Goal: Task Accomplishment & Management: Complete application form

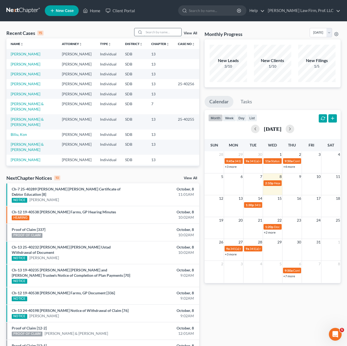
click at [158, 34] on input "search" at bounding box center [162, 32] width 37 height 8
type input "[PERSON_NAME]"
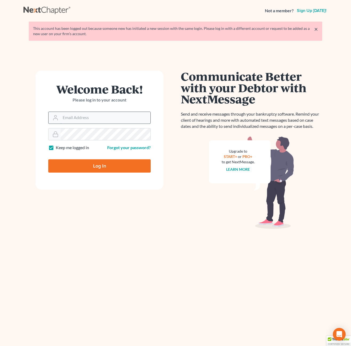
type input "[PERSON_NAME][EMAIL_ADDRESS][DOMAIN_NAME]"
drag, startPoint x: 95, startPoint y: 117, endPoint x: 96, endPoint y: 121, distance: 4.0
click at [95, 117] on input "[PERSON_NAME][EMAIL_ADDRESS][DOMAIN_NAME]" at bounding box center [106, 118] width 90 height 12
click at [53, 166] on input "Log In" at bounding box center [99, 165] width 102 height 13
type input "Thinking..."
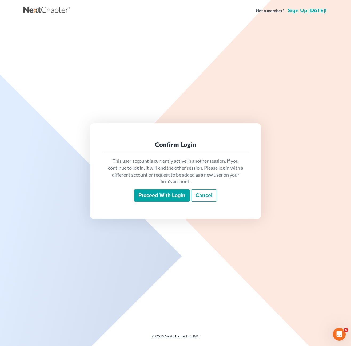
click at [160, 196] on input "Proceed with login" at bounding box center [161, 196] width 55 height 12
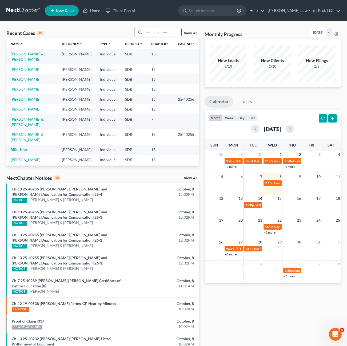
click at [156, 31] on input "search" at bounding box center [162, 32] width 37 height 8
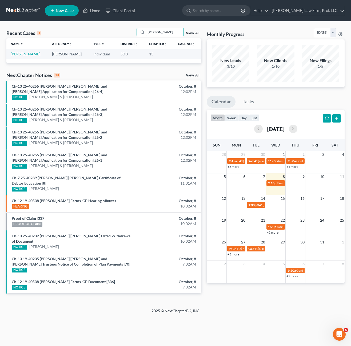
type input "[PERSON_NAME]"
click at [14, 53] on link "[PERSON_NAME]" at bounding box center [26, 54] width 30 height 5
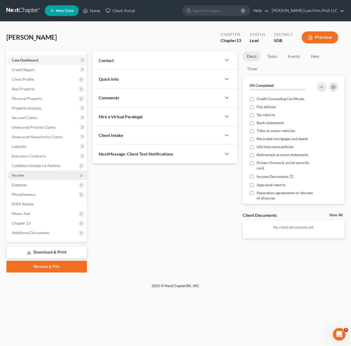
click at [33, 175] on span "Income" at bounding box center [46, 176] width 79 height 10
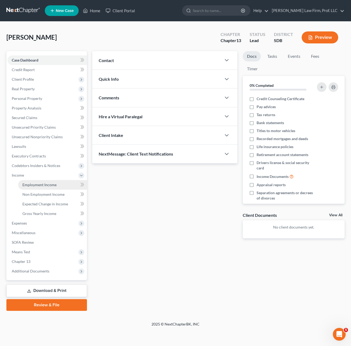
click at [41, 186] on span "Employment Income" at bounding box center [39, 185] width 34 height 5
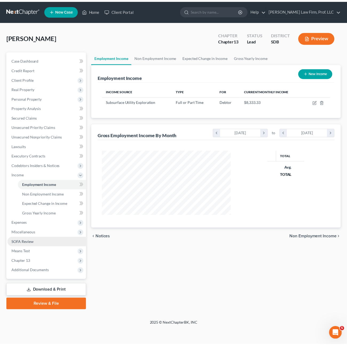
scroll to position [96, 141]
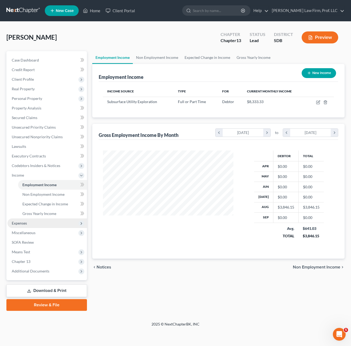
click at [47, 220] on span "Expenses" at bounding box center [46, 224] width 79 height 10
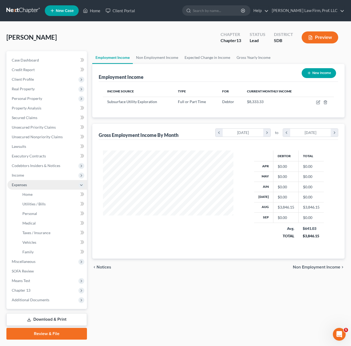
scroll to position [266518, 266474]
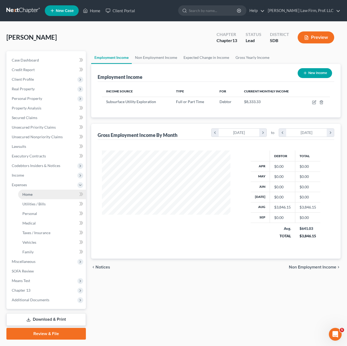
click at [42, 197] on link "Home" at bounding box center [52, 195] width 68 height 10
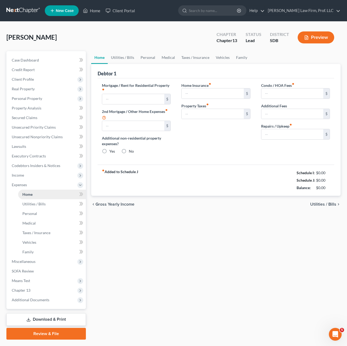
type input "815.00"
type input "0.00"
radio input "true"
type input "0.00"
type input "150.00"
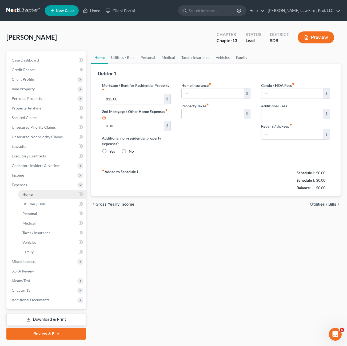
type input "0.00"
type input "20.00"
click at [29, 177] on span "Income" at bounding box center [46, 176] width 78 height 10
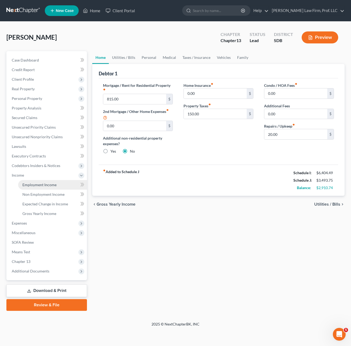
click at [37, 185] on span "Employment Income" at bounding box center [39, 185] width 34 height 5
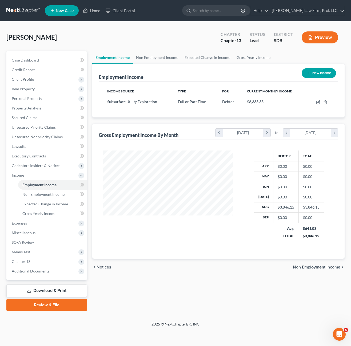
scroll to position [96, 141]
click at [319, 103] on icon "button" at bounding box center [318, 102] width 4 height 4
select select "0"
select select "43"
select select "2"
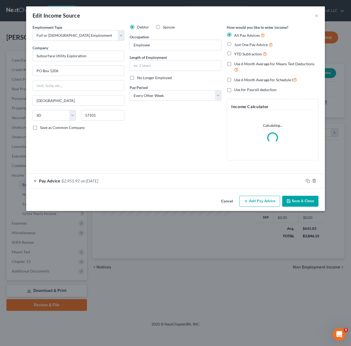
click at [197, 131] on div "Debtor Spouse Occupation Employee Length of Employment No Longer Employed Pay P…" at bounding box center [175, 95] width 97 height 140
click at [160, 147] on div "Debtor Spouse Occupation Employee Length of Employment No Longer Employed Pay P…" at bounding box center [175, 95] width 97 height 140
click at [147, 184] on div "Pay Advice $2,955.92 on [DATE]" at bounding box center [164, 181] width 277 height 14
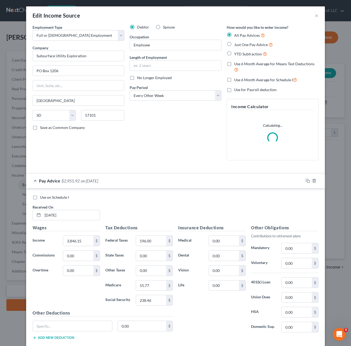
drag, startPoint x: 183, startPoint y: 133, endPoint x: 182, endPoint y: 129, distance: 4.1
click at [183, 132] on div "Debtor Spouse Occupation Employee Length of Employment No Longer Employed Pay P…" at bounding box center [175, 95] width 97 height 140
click at [160, 71] on div "Debtor Spouse Occupation Employee Length of Employment No Longer Employed Pay P…" at bounding box center [175, 95] width 97 height 140
click at [159, 66] on input "text" at bounding box center [175, 66] width 91 height 10
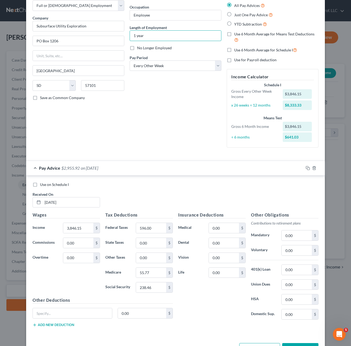
scroll to position [49, 0]
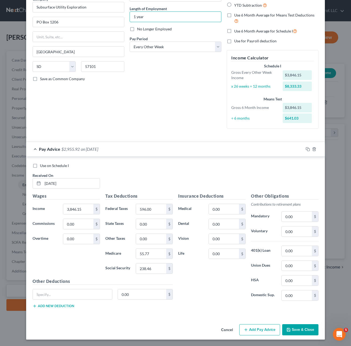
type input "1 year"
click at [287, 325] on button "Save & Close" at bounding box center [300, 329] width 36 height 11
click at [291, 331] on button "Save & Close" at bounding box center [300, 329] width 36 height 11
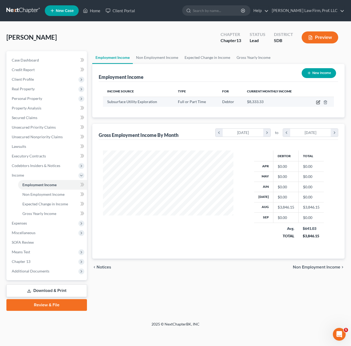
click at [319, 103] on icon "button" at bounding box center [317, 102] width 3 height 3
select select "0"
select select "43"
select select "2"
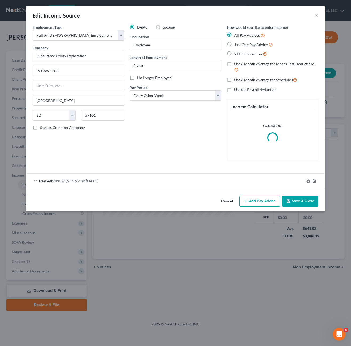
click at [147, 175] on div "Pay Advice $2,955.92 on [DATE]" at bounding box center [164, 181] width 277 height 14
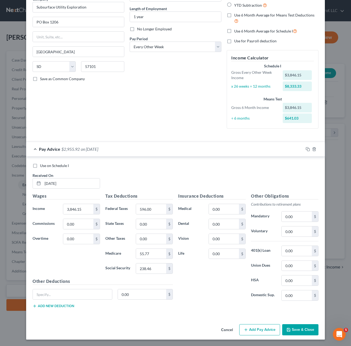
click at [261, 330] on button "Add Pay Advice" at bounding box center [259, 329] width 41 height 11
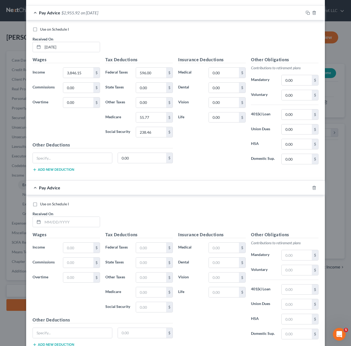
scroll to position [187, 0]
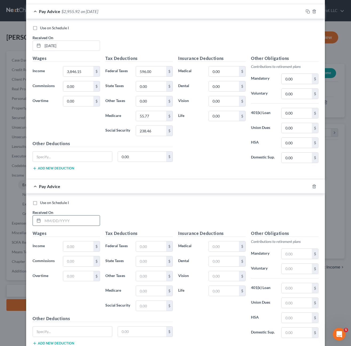
click at [75, 220] on input "text" at bounding box center [71, 221] width 57 height 10
type input "[DATE]"
type input "2,700"
type input "167.40"
type input "344.00"
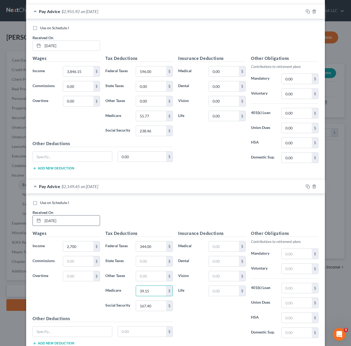
type input "39.15"
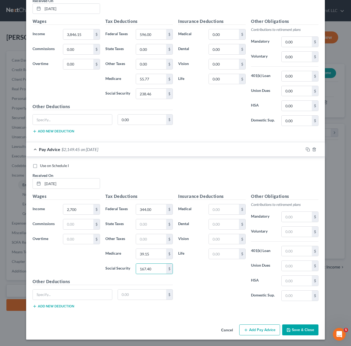
click at [259, 328] on button "Add Pay Advice" at bounding box center [259, 330] width 41 height 11
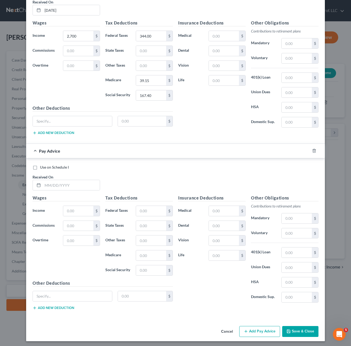
scroll to position [399, 0]
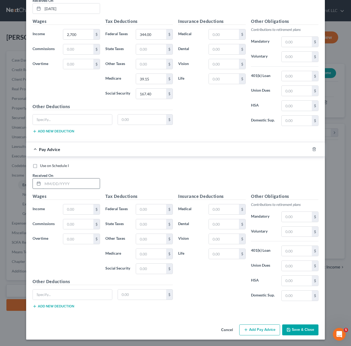
click at [57, 186] on input "text" at bounding box center [71, 184] width 57 height 10
type input "[DATE]"
type input "3,846.15"
type input "596.00"
type input "55.77"
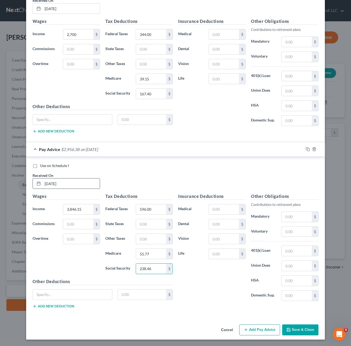
type input "238.46"
click at [258, 330] on button "Add Pay Advice" at bounding box center [259, 330] width 41 height 11
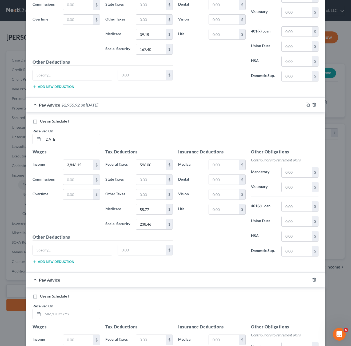
scroll to position [559, 0]
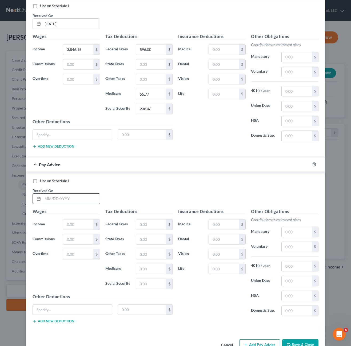
click at [68, 204] on div at bounding box center [66, 199] width 67 height 11
click at [61, 196] on input "text" at bounding box center [71, 199] width 57 height 10
type input "[DATE]"
click at [78, 223] on input "text" at bounding box center [78, 225] width 30 height 10
type input "3,846.15"
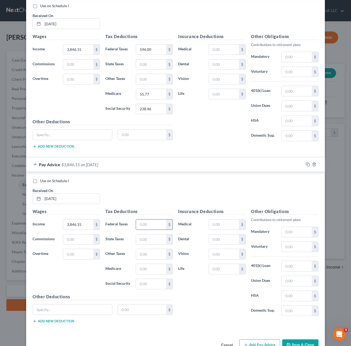
click at [152, 226] on input "text" at bounding box center [151, 225] width 30 height 10
type input "596.00"
type input "55.77"
type input "3"
type input "238.46"
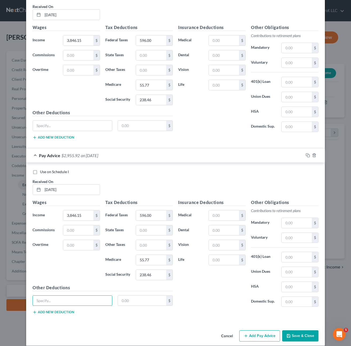
scroll to position [574, 0]
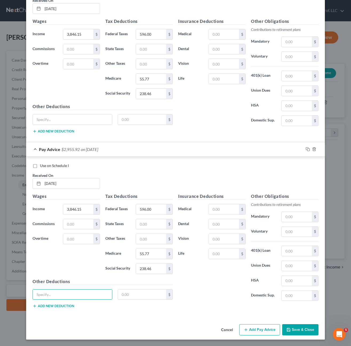
click at [252, 336] on div "Cancel Add Pay Advice Save & Close" at bounding box center [175, 331] width 299 height 18
click at [251, 335] on button "Add Pay Advice" at bounding box center [259, 329] width 41 height 11
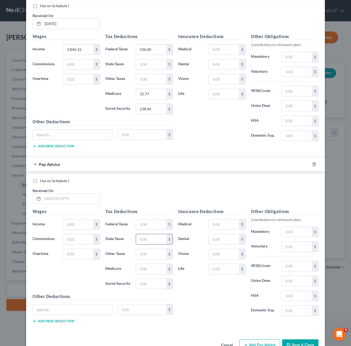
scroll to position [749, 0]
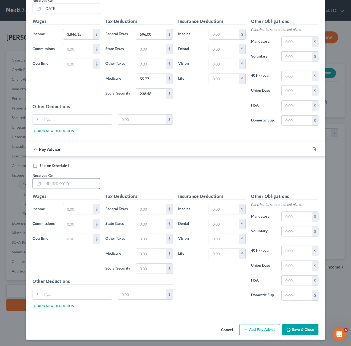
click at [54, 182] on input "text" at bounding box center [71, 184] width 57 height 10
type input "[DATE]"
type input "3,000"
type input "410"
type input "43.50"
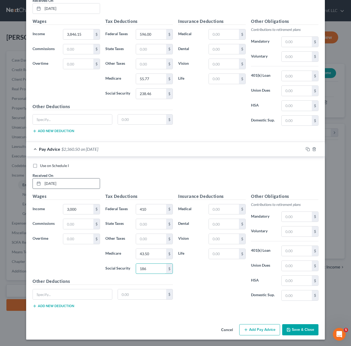
type input "186"
click at [177, 279] on div "Insurance Deductions Medical $ Dental $ Vision $ Life $" at bounding box center [211, 249] width 73 height 112
drag, startPoint x: 178, startPoint y: 279, endPoint x: 158, endPoint y: 259, distance: 28.3
click at [158, 259] on input "43.50" at bounding box center [151, 254] width 30 height 10
click at [157, 256] on input "43.50" at bounding box center [151, 254] width 30 height 10
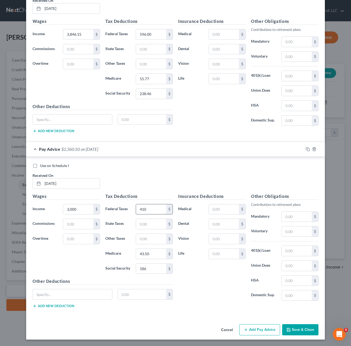
click at [150, 211] on input "410" at bounding box center [151, 209] width 30 height 10
click at [86, 215] on div "Wages Income * 3,000 $ Commissions $ Overtime $" at bounding box center [66, 235] width 73 height 85
click at [85, 213] on input "3,000" at bounding box center [78, 209] width 30 height 10
click at [188, 280] on div "Insurance Deductions Medical $ Dental $ Vision $ Life $" at bounding box center [211, 249] width 73 height 112
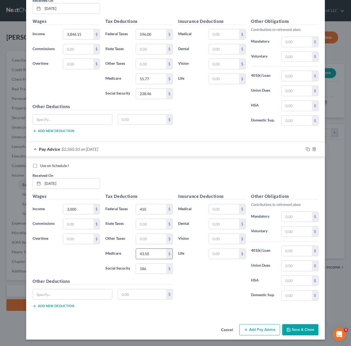
click at [153, 251] on input "43.50" at bounding box center [151, 254] width 30 height 10
click at [150, 211] on input "410" at bounding box center [151, 209] width 30 height 10
type input "0.00"
drag, startPoint x: 212, startPoint y: 279, endPoint x: 186, endPoint y: 278, distance: 25.9
click at [212, 279] on div "Insurance Deductions Medical $ Dental $ Vision $ Life $" at bounding box center [211, 249] width 73 height 112
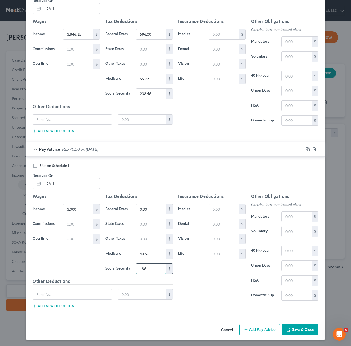
click at [156, 272] on input "186" at bounding box center [151, 269] width 30 height 10
type input "186.00"
click at [69, 212] on input "3,000" at bounding box center [78, 209] width 30 height 10
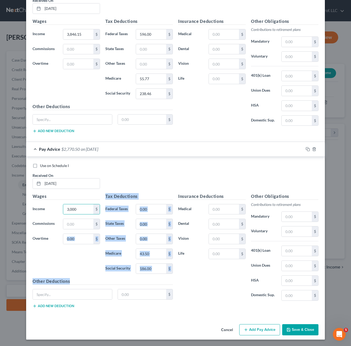
click at [71, 280] on div "Wages Income * 3,000 $ Commissions $ Overtime $ Tax Deductions Federal Taxes 0.…" at bounding box center [103, 253] width 146 height 120
click at [71, 280] on h5 "Other Deductions" at bounding box center [103, 281] width 140 height 7
click at [60, 268] on div "Wages Income * 3,000 $ Commissions $ Overtime $" at bounding box center [66, 235] width 73 height 85
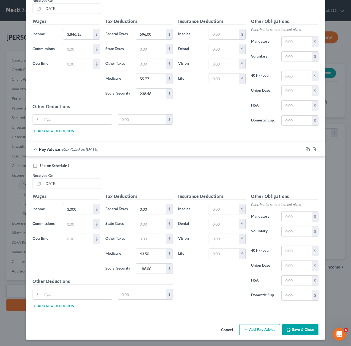
click at [195, 272] on div "Insurance Deductions Medical $ Dental $ Vision $ Life $" at bounding box center [211, 249] width 73 height 112
click at [115, 169] on div "Use on Schedule I Received On * [DATE]" at bounding box center [175, 178] width 291 height 30
click at [75, 209] on input "3,000" at bounding box center [78, 209] width 30 height 10
type input "3,000"
click at [68, 224] on input "text" at bounding box center [78, 224] width 30 height 10
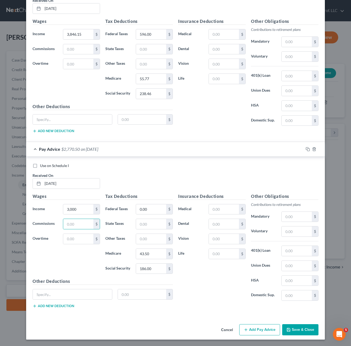
click at [53, 253] on div "Wages Income * 3,000 $ Commissions $ Overtime $" at bounding box center [66, 235] width 73 height 85
click at [150, 212] on input "0.00" at bounding box center [151, 209] width 30 height 10
type input "410.00"
click at [90, 268] on div "Wages Income * 3,000 $ Commissions $ Overtime $" at bounding box center [66, 235] width 73 height 85
click at [129, 166] on div "Use on Schedule I" at bounding box center [176, 165] width 286 height 5
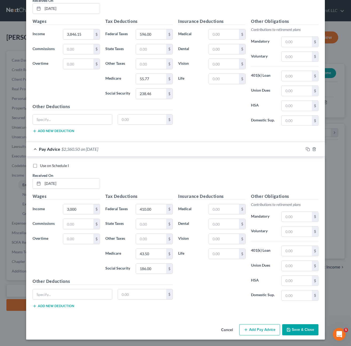
click at [294, 332] on button "Save & Close" at bounding box center [300, 329] width 36 height 11
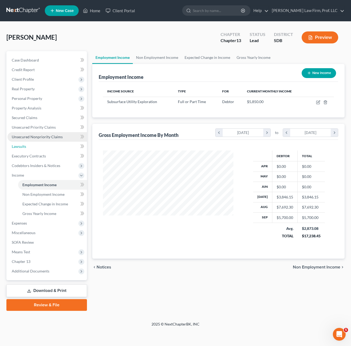
drag, startPoint x: 28, startPoint y: 148, endPoint x: 33, endPoint y: 139, distance: 9.8
click at [29, 148] on link "Lawsuits" at bounding box center [46, 147] width 79 height 10
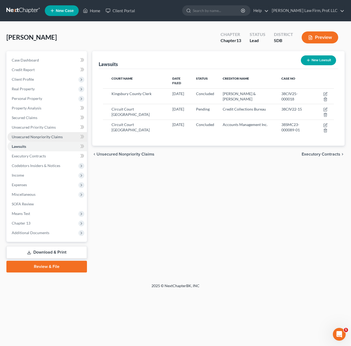
click at [38, 135] on span "Unsecured Nonpriority Claims" at bounding box center [37, 137] width 51 height 5
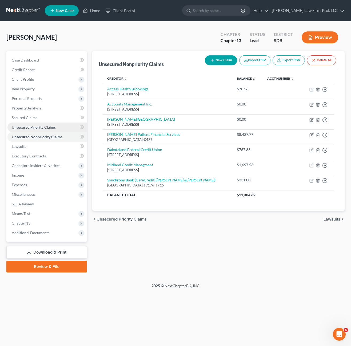
click at [41, 123] on link "Unsecured Priority Claims" at bounding box center [46, 128] width 79 height 10
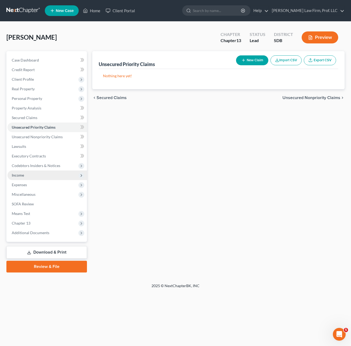
click at [24, 177] on span "Income" at bounding box center [18, 175] width 12 height 5
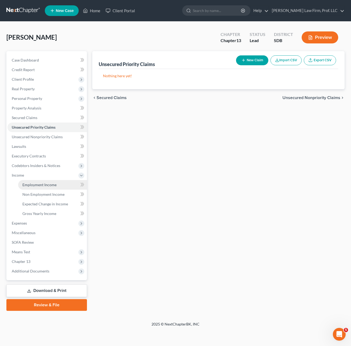
drag, startPoint x: 30, startPoint y: 186, endPoint x: 43, endPoint y: 188, distance: 13.2
click at [31, 186] on span "Employment Income" at bounding box center [39, 185] width 34 height 5
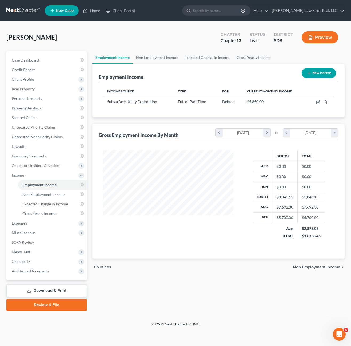
scroll to position [96, 141]
click at [318, 101] on icon "button" at bounding box center [318, 102] width 4 height 4
select select "0"
select select "43"
select select "2"
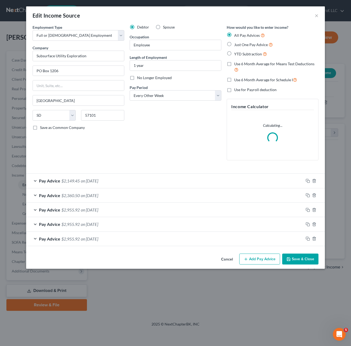
click at [178, 132] on div "Debtor Spouse Occupation Employee Length of Employment 1 year No Longer Employe…" at bounding box center [175, 95] width 97 height 140
click at [188, 98] on select "Select Monthly Twice Monthly Every Other Week Weekly" at bounding box center [176, 95] width 92 height 11
drag, startPoint x: 188, startPoint y: 98, endPoint x: 192, endPoint y: 99, distance: 4.1
click at [188, 98] on select "Select Monthly Twice Monthly Every Other Week Weekly" at bounding box center [176, 95] width 92 height 11
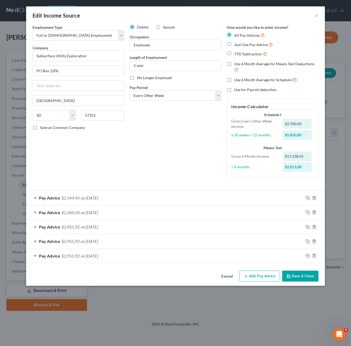
drag, startPoint x: 287, startPoint y: 276, endPoint x: 269, endPoint y: 275, distance: 18.1
click at [287, 276] on icon "button" at bounding box center [288, 276] width 4 height 4
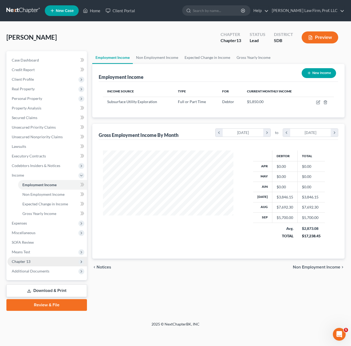
click at [39, 257] on span "Chapter 13" at bounding box center [46, 262] width 79 height 10
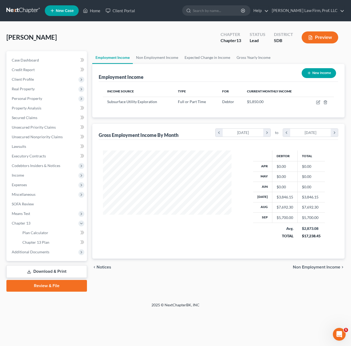
scroll to position [266518, 266473]
click at [33, 215] on span "Means Test" at bounding box center [46, 214] width 79 height 10
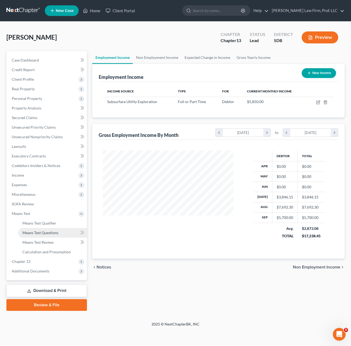
click at [49, 235] on span "Means Test Questions" at bounding box center [40, 233] width 36 height 5
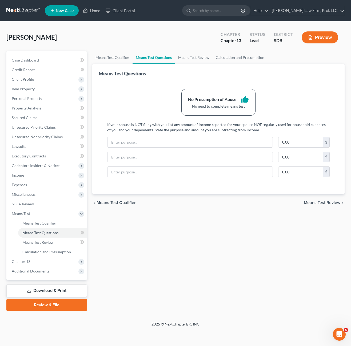
click at [149, 193] on div "No Presumption of Abuse thumb_up No need to complete means test If your spouse …" at bounding box center [218, 136] width 239 height 116
click at [38, 102] on span "Personal Property" at bounding box center [46, 99] width 79 height 10
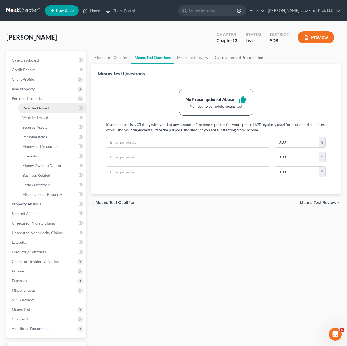
click at [39, 110] on span "Vehicles Owned" at bounding box center [35, 108] width 27 height 5
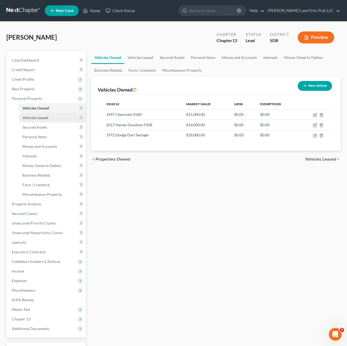
click at [41, 120] on link "Vehicles Leased" at bounding box center [52, 118] width 68 height 10
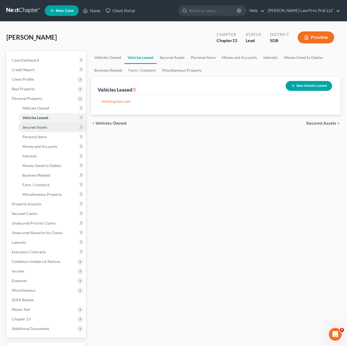
click at [46, 127] on span "Secured Assets" at bounding box center [34, 127] width 25 height 5
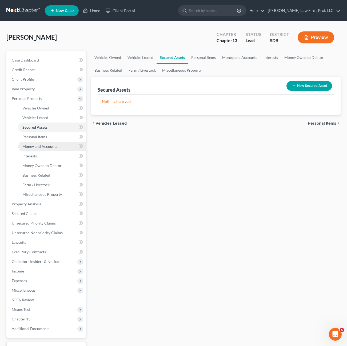
click at [48, 144] on span "Money and Accounts" at bounding box center [39, 146] width 35 height 5
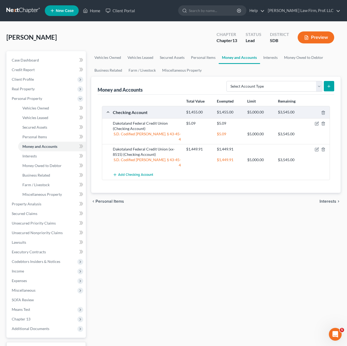
drag, startPoint x: 173, startPoint y: 244, endPoint x: 173, endPoint y: 240, distance: 3.5
click at [174, 242] on div "Vehicles Owned Vehicles Leased Secured Assets Personal Items Money and Accounts…" at bounding box center [216, 210] width 255 height 318
click at [15, 272] on span "Income" at bounding box center [18, 271] width 12 height 5
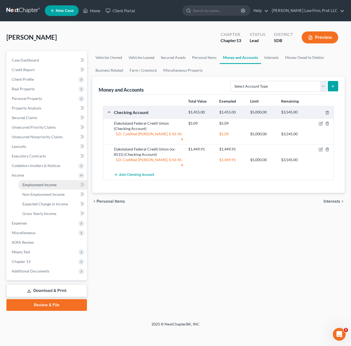
click at [34, 184] on span "Employment Income" at bounding box center [39, 185] width 34 height 5
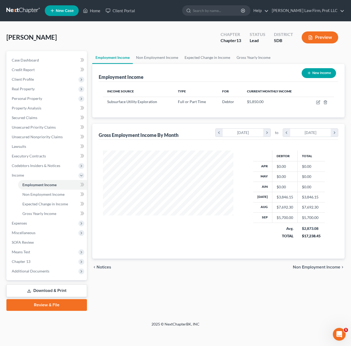
scroll to position [96, 141]
click at [317, 105] on td at bounding box center [320, 102] width 27 height 10
click at [317, 104] on icon "button" at bounding box center [317, 102] width 3 height 3
select select "0"
select select "43"
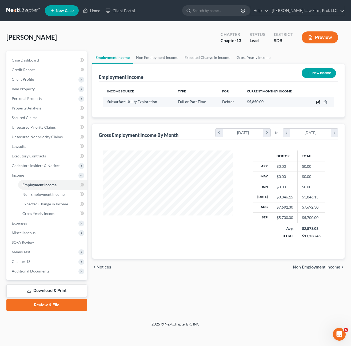
select select "2"
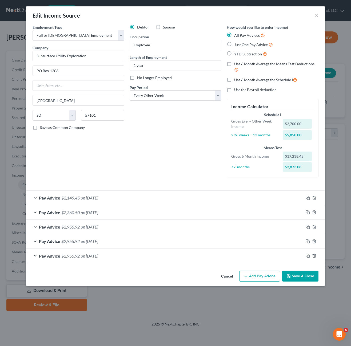
click at [307, 278] on button "Save & Close" at bounding box center [300, 276] width 36 height 11
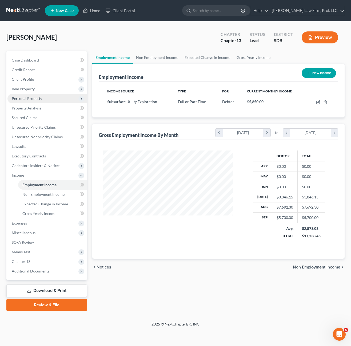
drag, startPoint x: 29, startPoint y: 99, endPoint x: 36, endPoint y: 98, distance: 7.5
click at [29, 99] on span "Personal Property" at bounding box center [27, 98] width 30 height 5
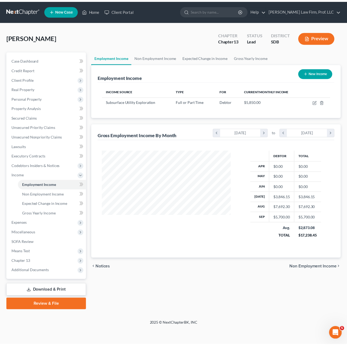
scroll to position [266518, 266474]
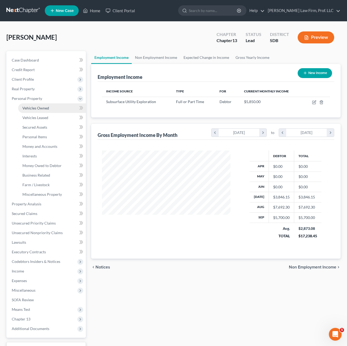
click at [28, 107] on span "Vehicles Owned" at bounding box center [35, 108] width 27 height 5
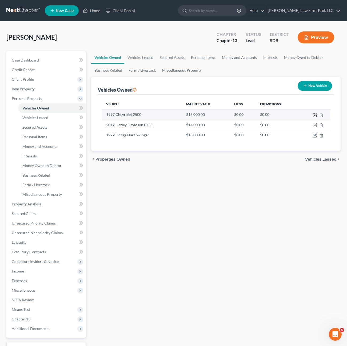
click at [315, 115] on icon "button" at bounding box center [315, 115] width 4 height 4
select select "0"
select select "29"
select select "0"
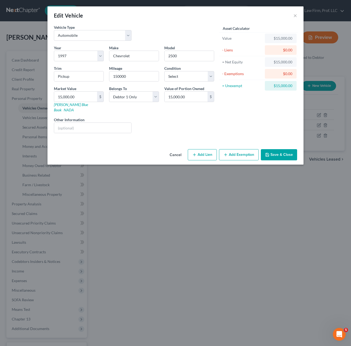
drag, startPoint x: 153, startPoint y: 121, endPoint x: 163, endPoint y: 122, distance: 9.9
click at [154, 122] on div "Liens Select" at bounding box center [175, 125] width 83 height 16
click at [227, 119] on div "Asset Calculator Value $15,000.00 - Liens $0.00 = Net Equity $15,000.00 - Exemp…" at bounding box center [258, 81] width 83 height 113
click at [190, 73] on select "Select Excellent Very Good Good Fair Poor" at bounding box center [189, 76] width 50 height 11
select select "3"
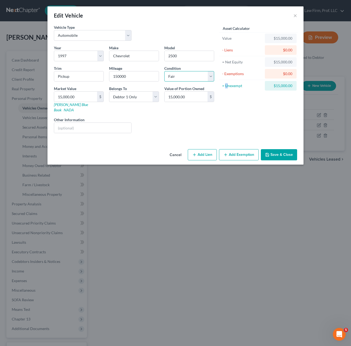
click at [164, 71] on select "Select Excellent Very Good Good Fair Poor" at bounding box center [189, 76] width 50 height 11
click at [246, 107] on div "Asset Calculator Value $15,000.00 - Liens $0.00 = Net Equity $15,000.00 - Exemp…" at bounding box center [258, 81] width 83 height 113
click at [272, 149] on button "Save & Close" at bounding box center [279, 154] width 36 height 11
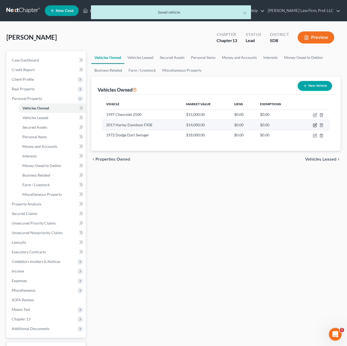
click at [314, 126] on icon "button" at bounding box center [315, 125] width 4 height 4
select select "7"
select select "9"
select select "3"
select select "0"
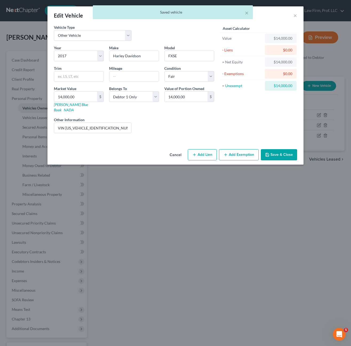
click at [220, 111] on div "Asset Calculator Value $14,000.00 - Liens $0.00 = Net Equity $14,000.00 - Exemp…" at bounding box center [258, 81] width 83 height 113
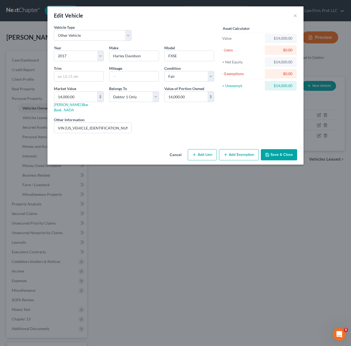
click at [165, 117] on div "Liens Select" at bounding box center [175, 125] width 83 height 16
click at [279, 149] on button "Save & Close" at bounding box center [279, 154] width 36 height 11
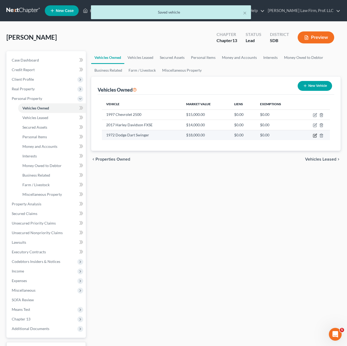
click at [314, 134] on icon "button" at bounding box center [314, 135] width 3 height 3
select select "0"
select select "54"
select select "3"
select select "0"
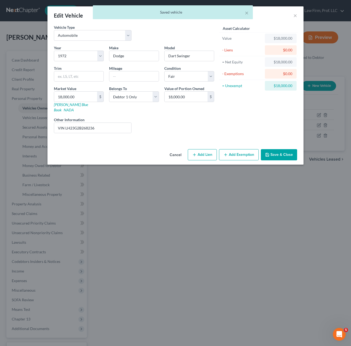
click at [167, 120] on div "Liens Select" at bounding box center [175, 125] width 83 height 16
click at [279, 152] on button "Save & Close" at bounding box center [279, 154] width 36 height 11
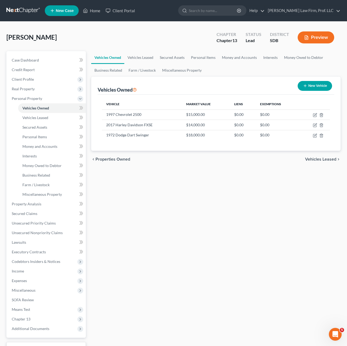
click at [192, 214] on div "Vehicles Owned Vehicles Leased Secured Assets Personal Items Money and Accounts…" at bounding box center [216, 210] width 255 height 318
drag, startPoint x: 315, startPoint y: 115, endPoint x: 276, endPoint y: 120, distance: 38.4
click at [315, 115] on icon "button" at bounding box center [315, 115] width 4 height 4
select select "0"
select select "29"
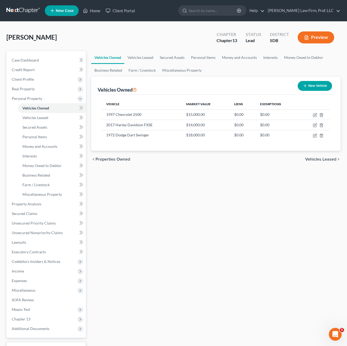
select select "3"
select select "0"
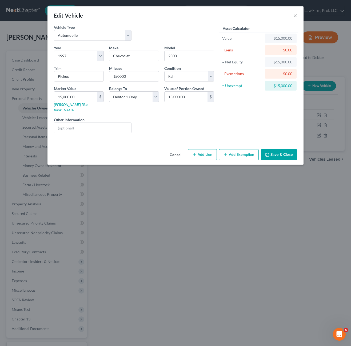
click at [123, 102] on div "Belongs To * Select Debtor 1 Only Debtor 2 Only Debtor 1 And Debtor 2 Only At L…" at bounding box center [133, 99] width 55 height 27
click at [132, 117] on div "Other Information" at bounding box center [92, 125] width 83 height 16
click at [269, 153] on icon "button" at bounding box center [267, 155] width 4 height 4
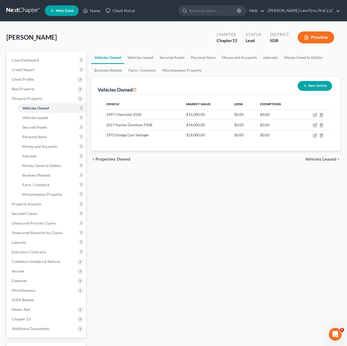
click at [218, 210] on div "Vehicles Owned Vehicles Leased Secured Assets Personal Items Money and Accounts…" at bounding box center [216, 210] width 255 height 318
drag, startPoint x: 219, startPoint y: 242, endPoint x: 208, endPoint y: 240, distance: 10.8
click at [220, 242] on div "Vehicles Owned Vehicles Leased Secured Assets Personal Items Money and Accounts…" at bounding box center [216, 210] width 255 height 318
drag, startPoint x: 138, startPoint y: 304, endPoint x: 135, endPoint y: 304, distance: 2.9
click at [138, 304] on div "Vehicles Owned Vehicles Leased Secured Assets Personal Items Money and Accounts…" at bounding box center [216, 210] width 255 height 318
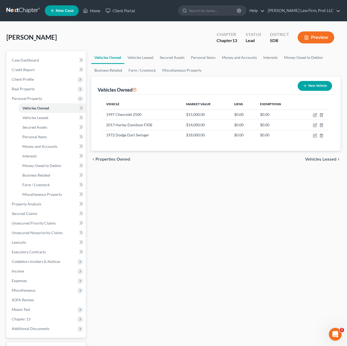
click at [172, 187] on div "Vehicles Owned Vehicles Leased Secured Assets Personal Items Money and Accounts…" at bounding box center [216, 210] width 255 height 318
drag, startPoint x: 192, startPoint y: 249, endPoint x: 216, endPoint y: 150, distance: 101.3
click at [193, 246] on div "Vehicles Owned Vehicles Leased Secured Assets Personal Items Money and Accounts…" at bounding box center [216, 210] width 255 height 318
